Goal: Task Accomplishment & Management: Complete application form

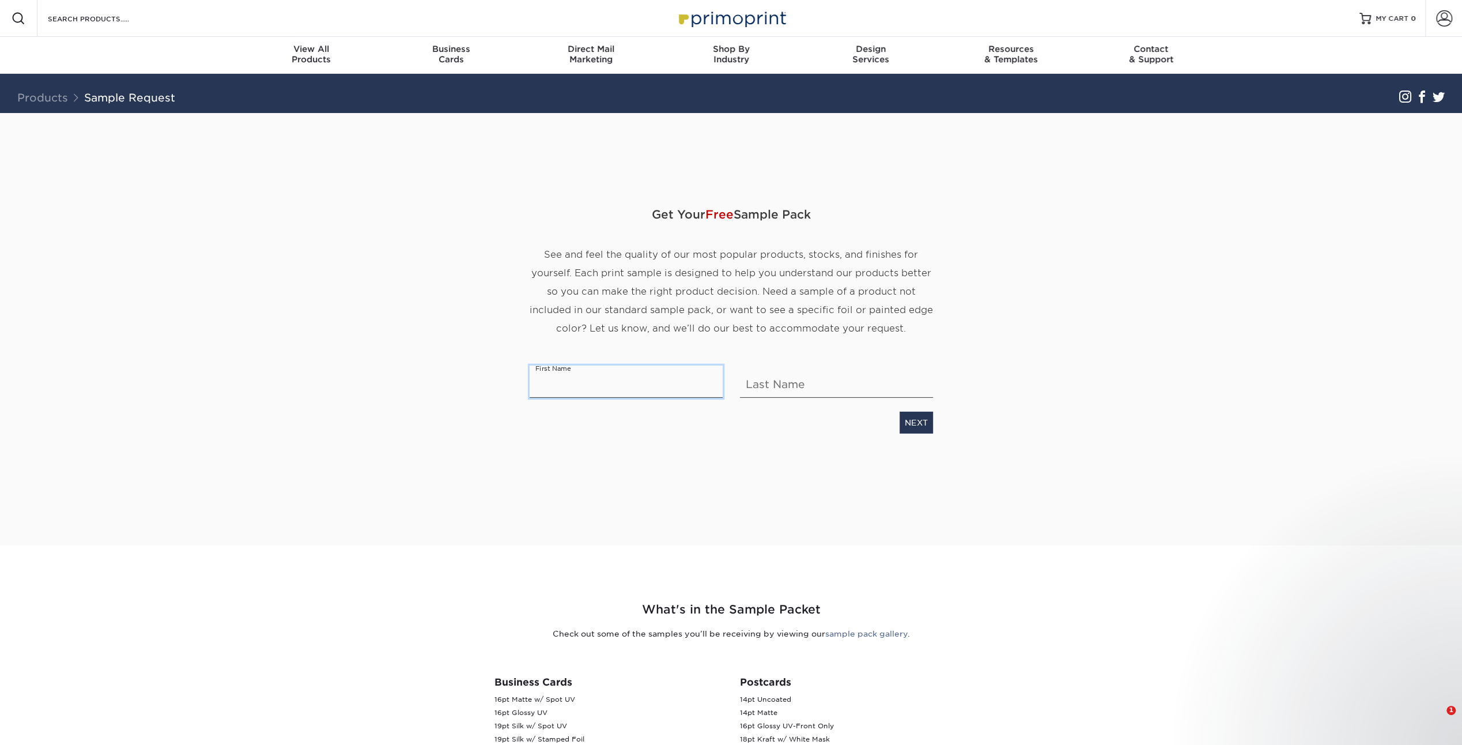
click at [582, 398] on input "text" at bounding box center [626, 381] width 193 height 32
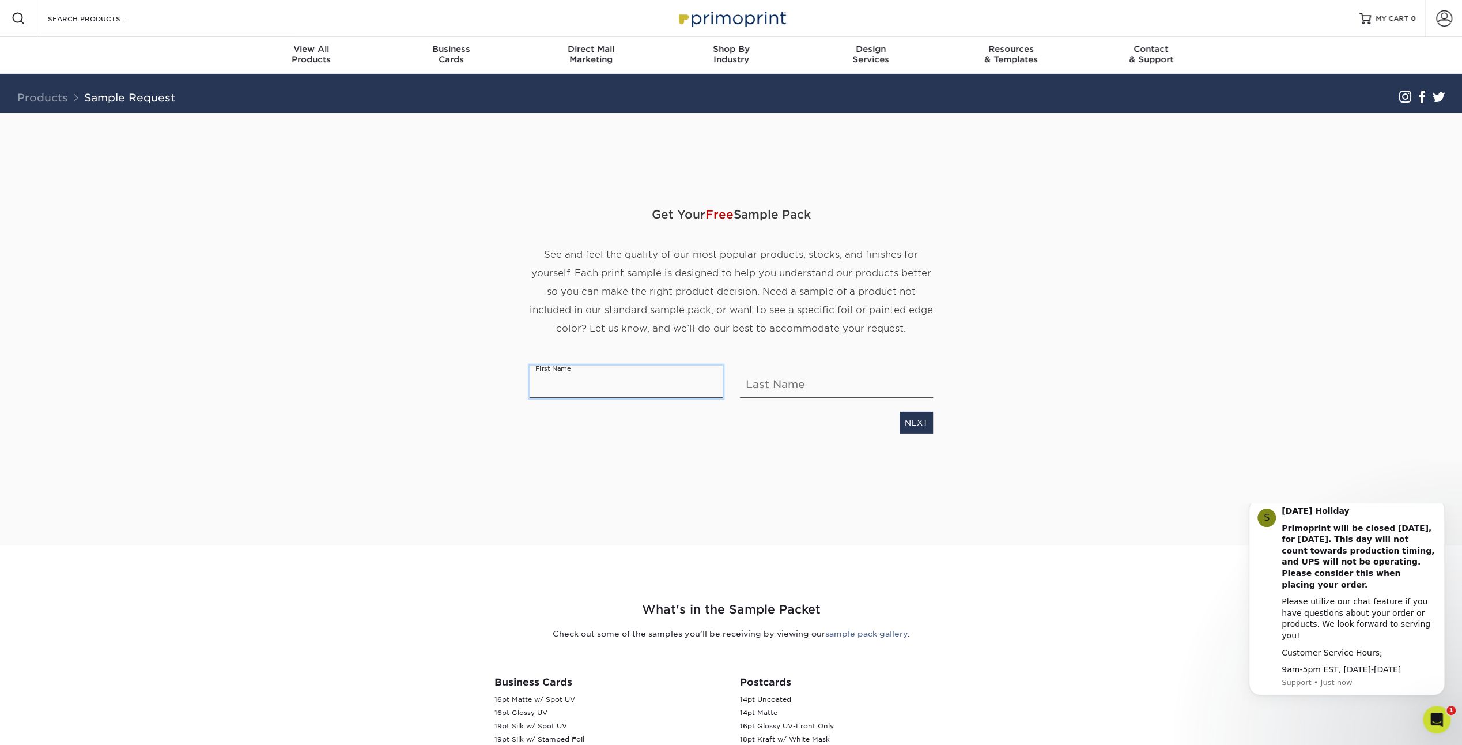
type input "Caitlin"
type input "Lemus"
click at [918, 433] on link "NEXT" at bounding box center [916, 423] width 33 height 22
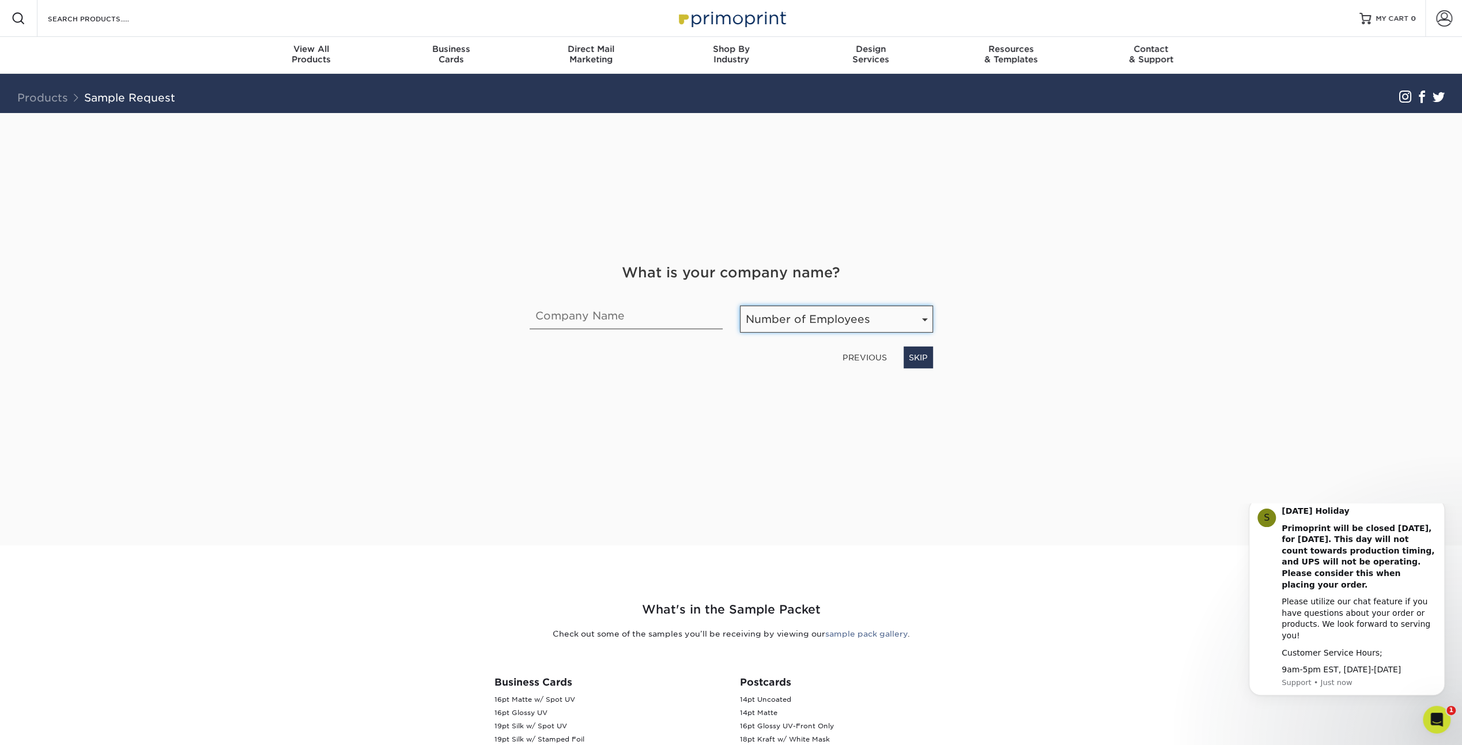
click at [809, 333] on select "Number of Employees Self-employed 1-10 employees 11-50 employees 51-200 employe…" at bounding box center [836, 318] width 193 height 27
select select "1-10"
click at [740, 333] on select "Number of Employees Self-employed 1-10 employees 11-50 employees 51-200 employe…" at bounding box center [836, 318] width 193 height 27
click at [630, 329] on input "text" at bounding box center [626, 313] width 193 height 32
type input "Baxter's Excavation and Tree Removal"
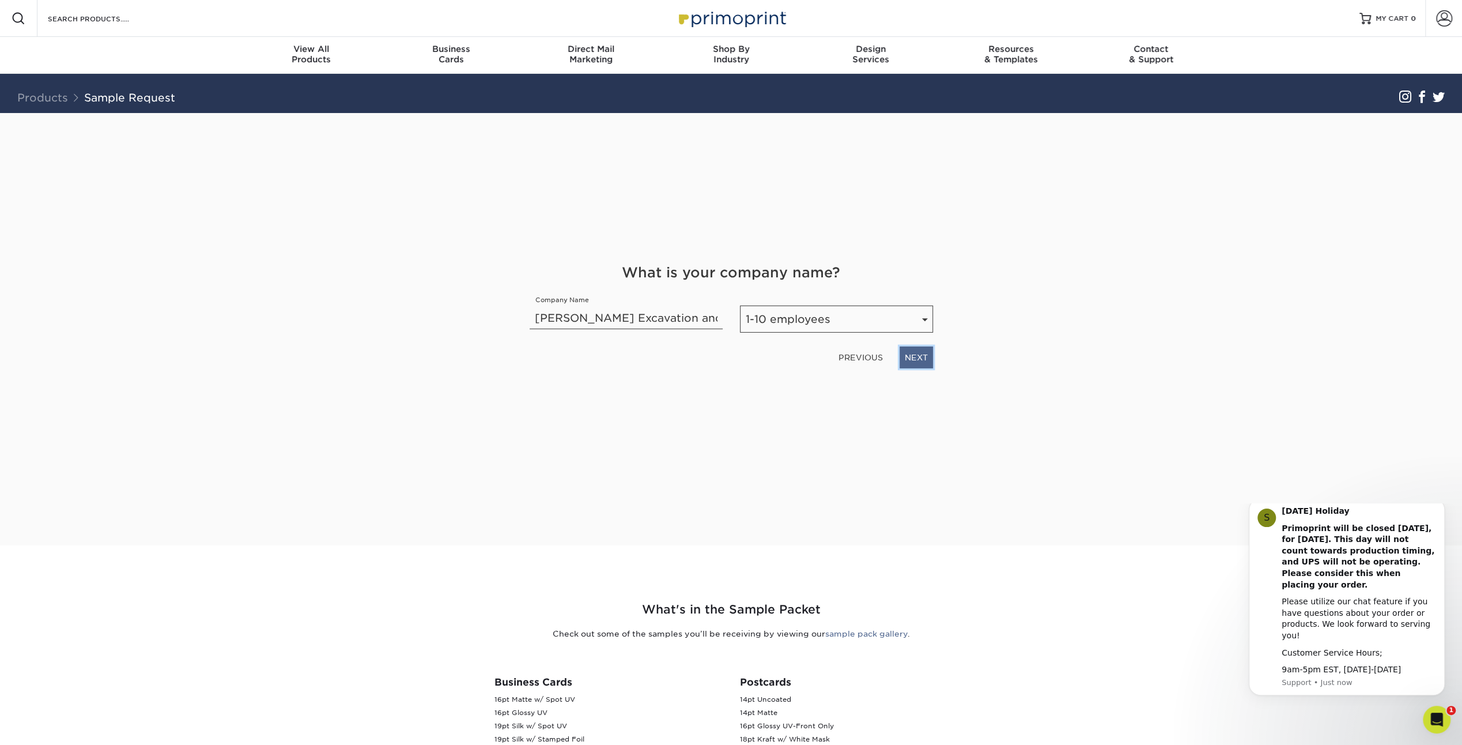
click at [908, 368] on link "NEXT" at bounding box center [916, 357] width 33 height 22
click at [737, 333] on select "Select Occupation Agency Automotive Blogger Cleaning Services Construction Educ…" at bounding box center [731, 318] width 403 height 27
select select "Landscaping"
click at [530, 333] on select "Select Occupation Agency Automotive Blogger Cleaning Services Construction Educ…" at bounding box center [731, 318] width 403 height 27
click at [901, 368] on link "NEXT" at bounding box center [916, 357] width 33 height 22
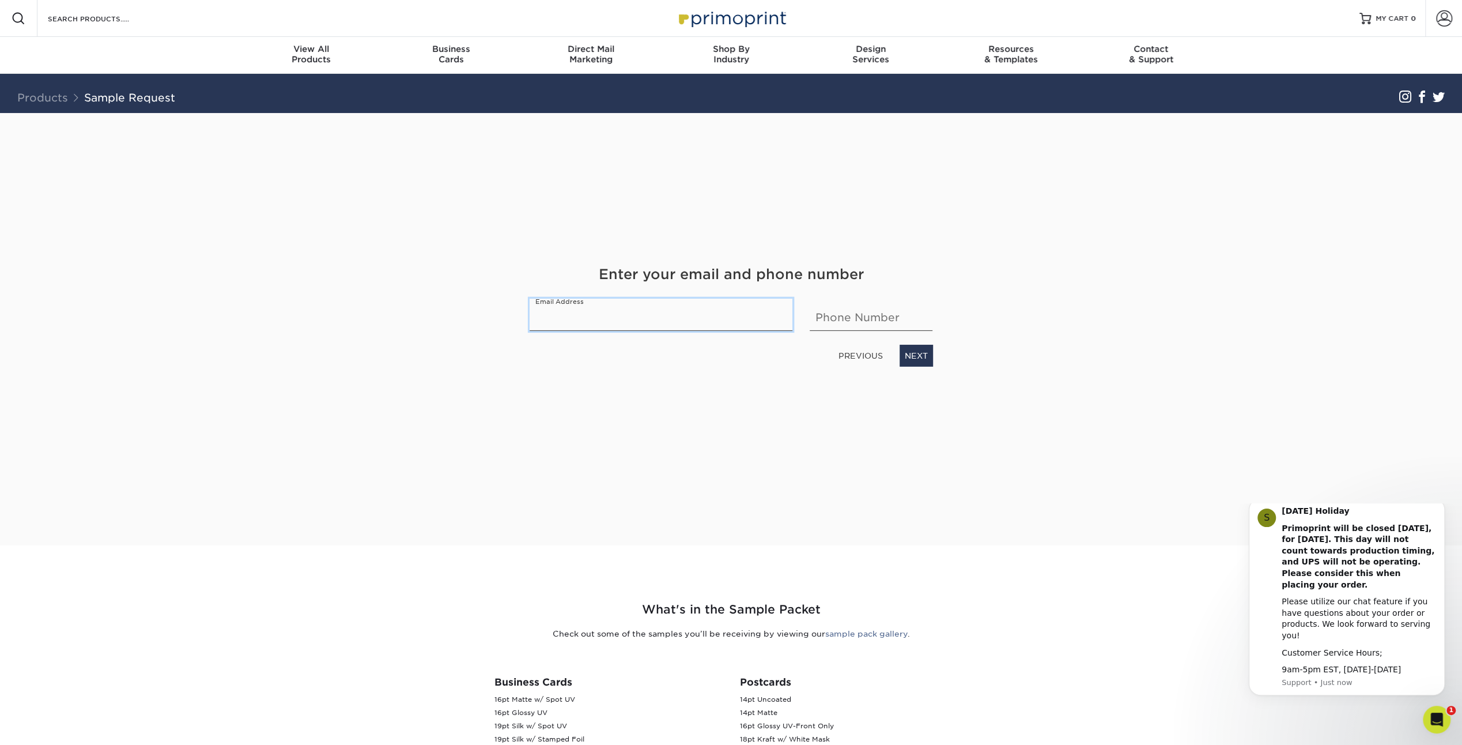
click at [595, 331] on input "email" at bounding box center [661, 315] width 263 height 32
type input "Caitlin@baxterexcavation.com"
type input "3608998488"
click at [907, 367] on link "NEXT" at bounding box center [916, 356] width 33 height 22
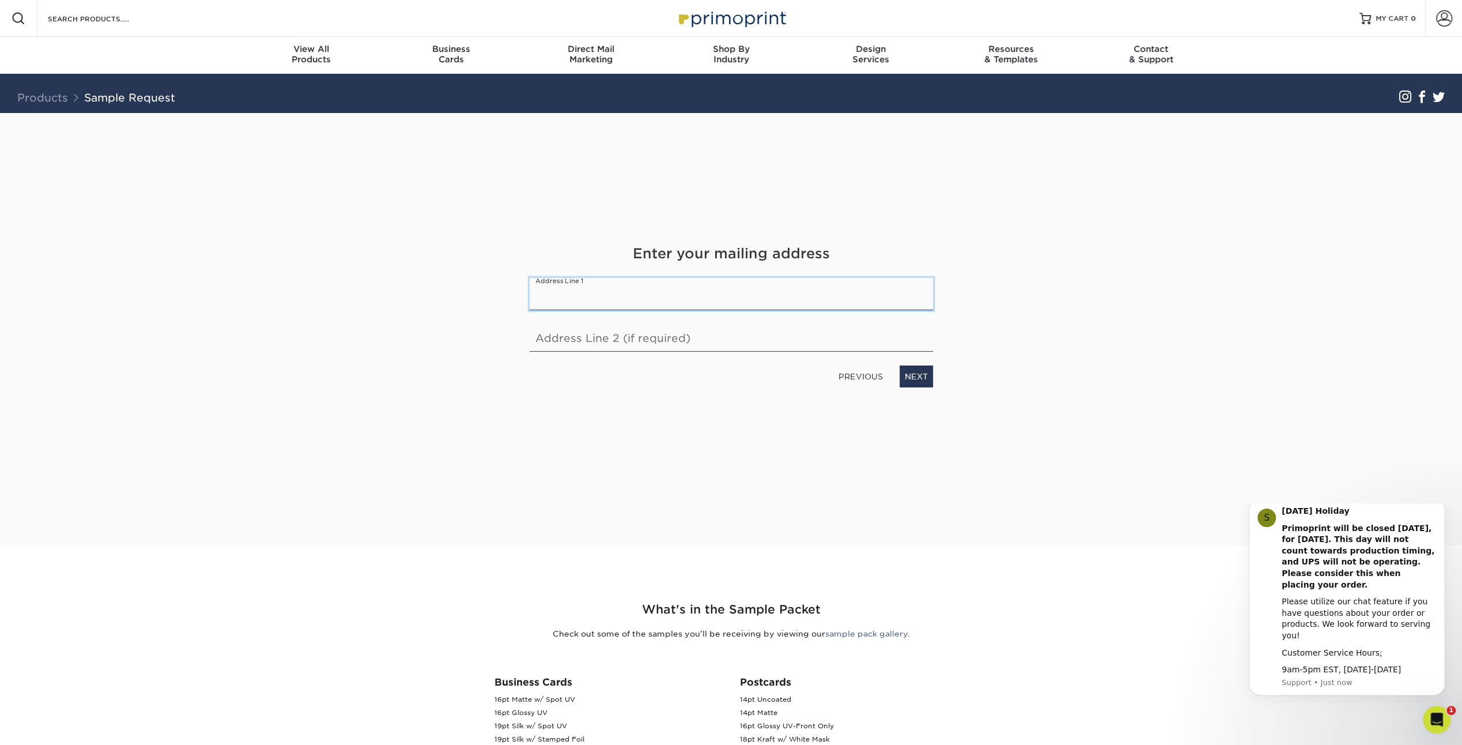
click at [758, 310] on input "text" at bounding box center [731, 294] width 403 height 32
type input "962 S Spruce st"
select select "WA"
click at [920, 387] on link "NEXT" at bounding box center [916, 376] width 33 height 22
click at [633, 307] on input "text" at bounding box center [626, 290] width 193 height 32
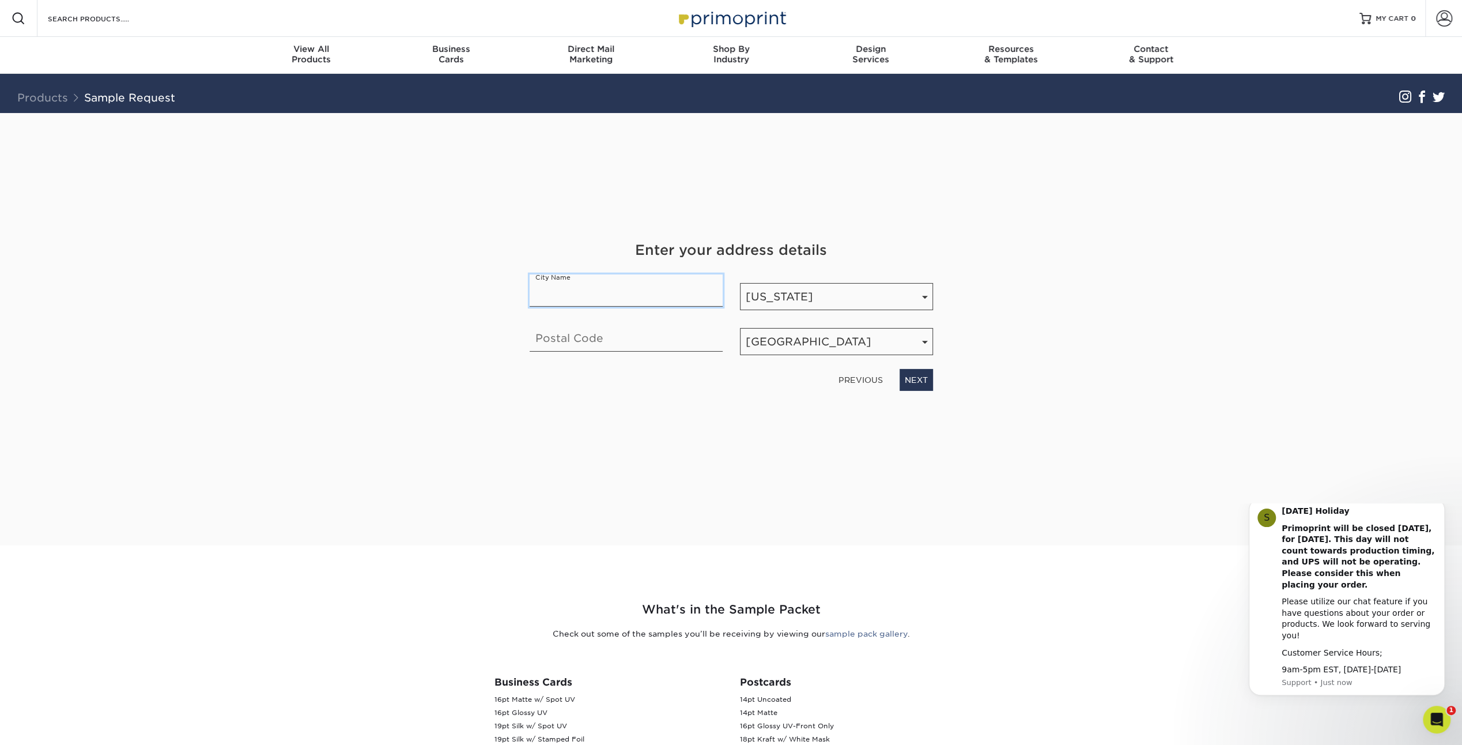
type input "Burlington"
type input "98233"
click at [927, 391] on link "NEXT" at bounding box center [916, 380] width 33 height 22
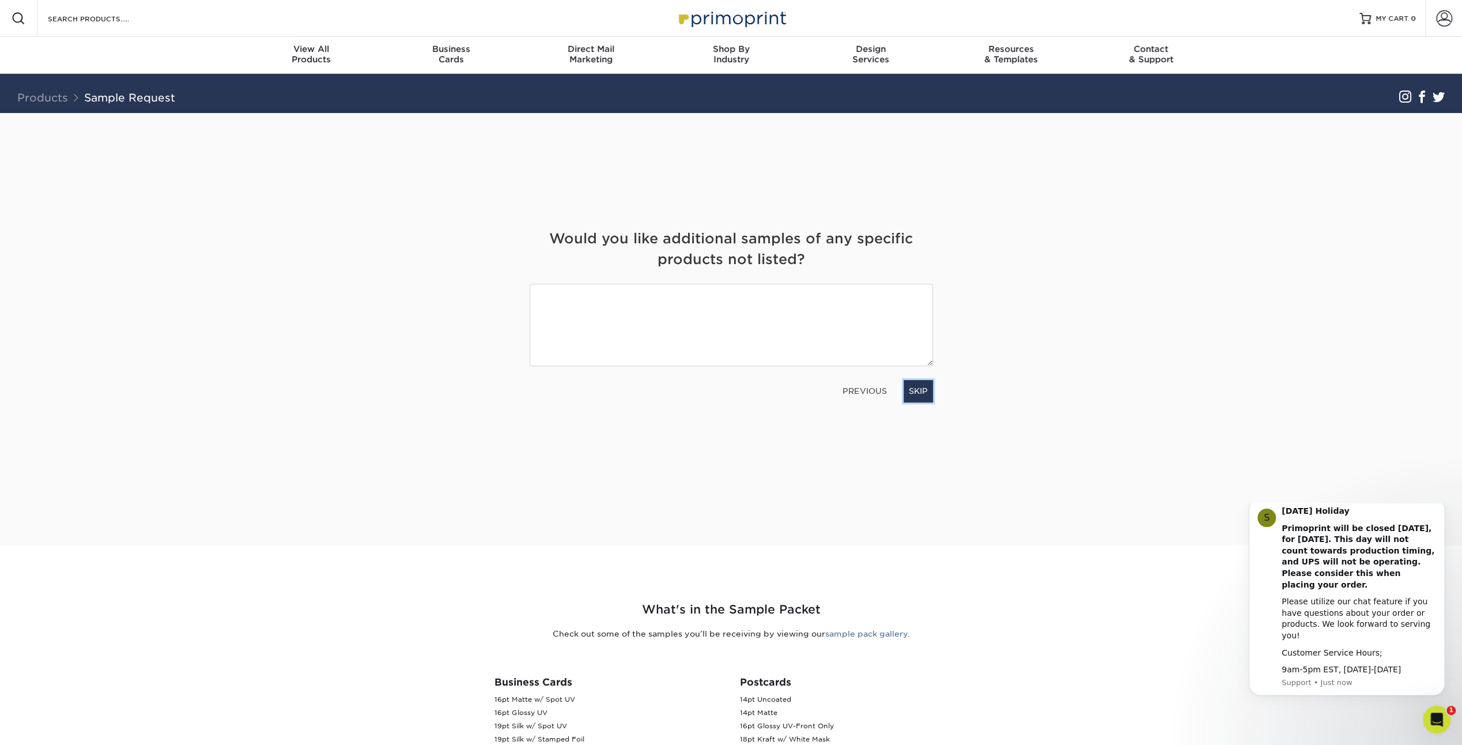
click at [919, 402] on link "SKIP" at bounding box center [918, 391] width 29 height 22
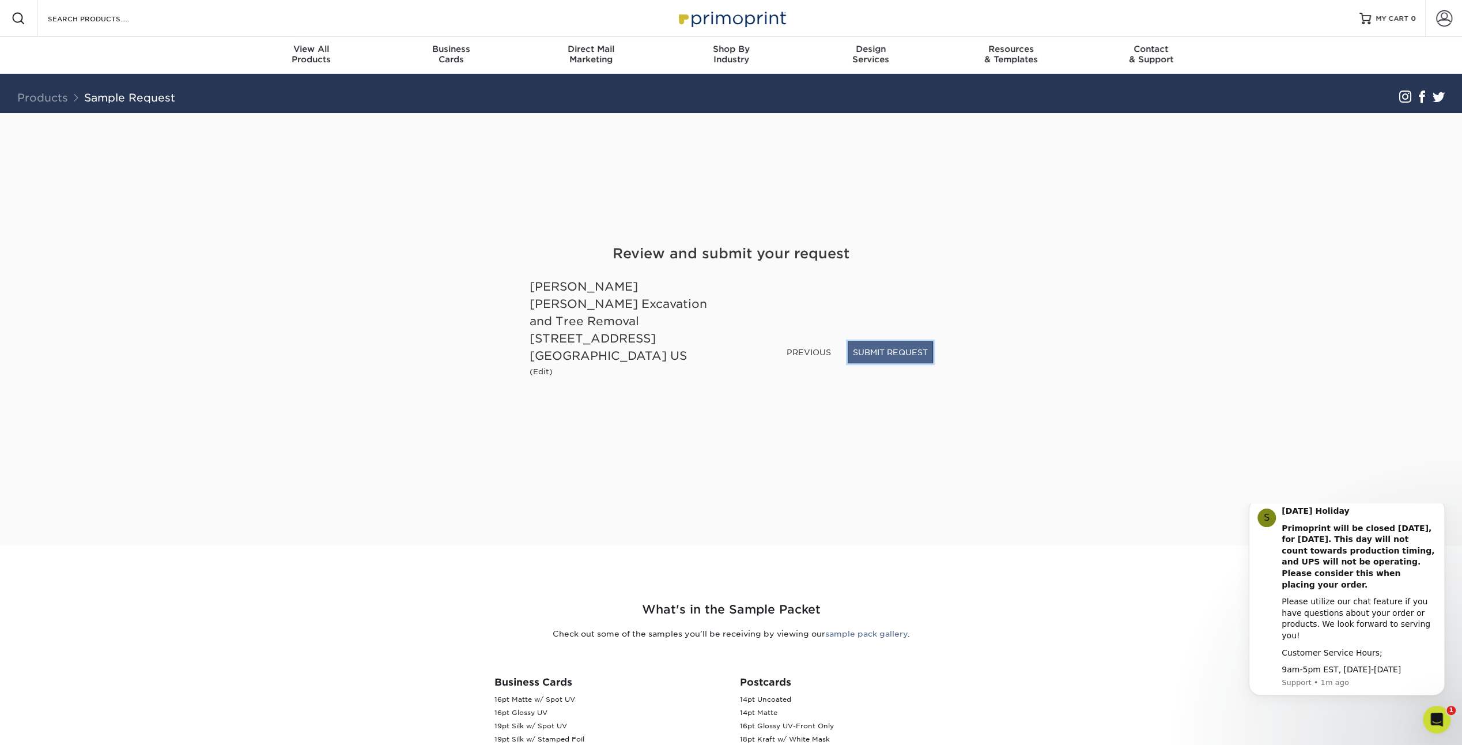
click at [893, 363] on button "SUBMIT REQUEST" at bounding box center [890, 352] width 85 height 22
